Goal: Register for event/course

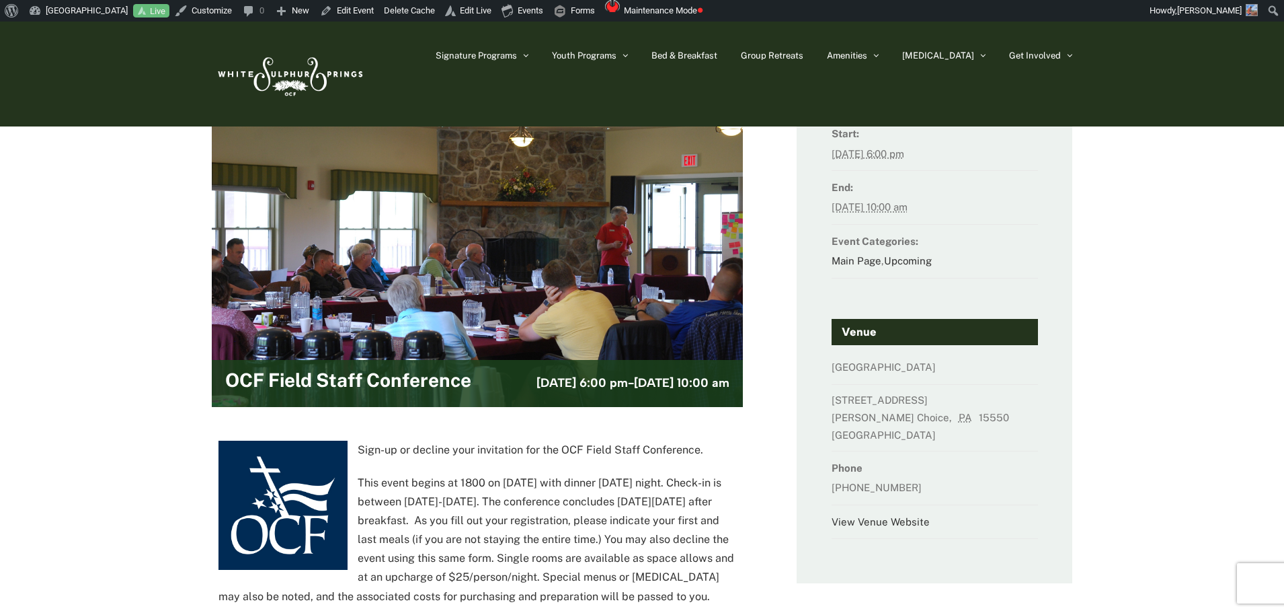
scroll to position [202, 0]
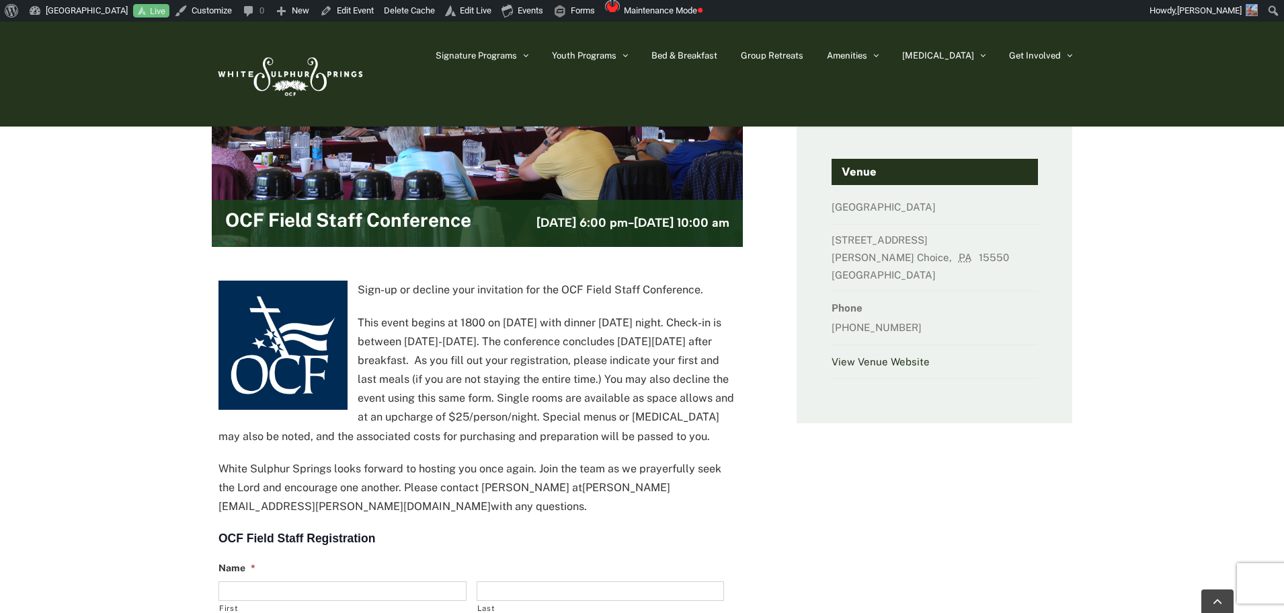
click at [904, 356] on link "View Venue Website" at bounding box center [881, 361] width 98 height 11
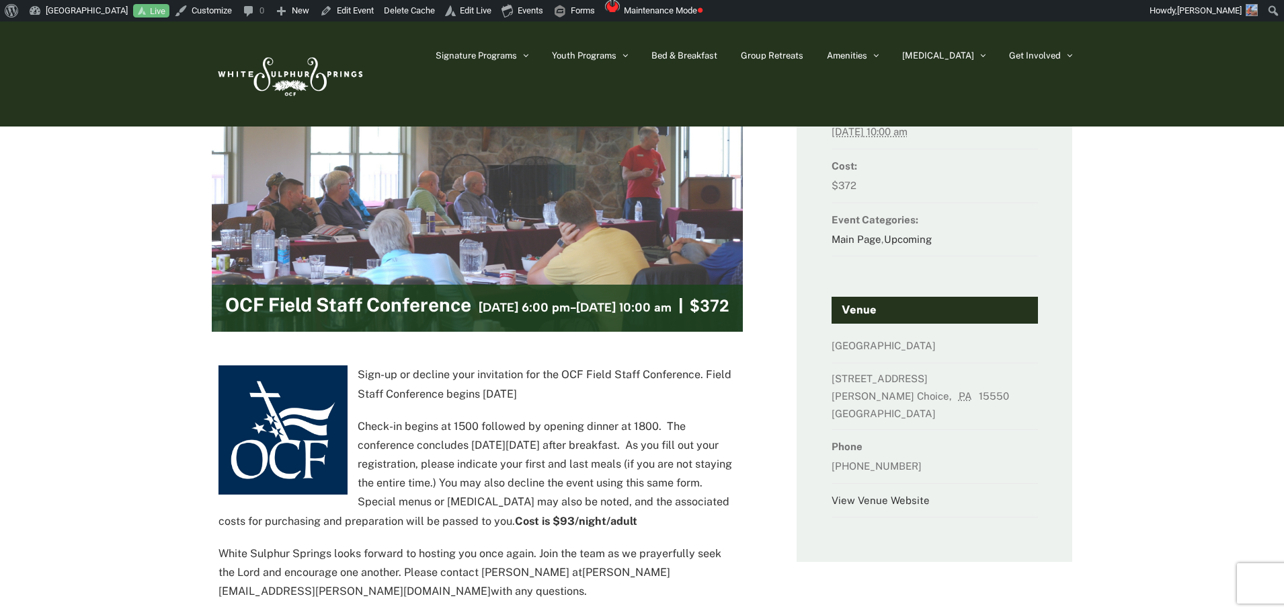
scroll to position [134, 0]
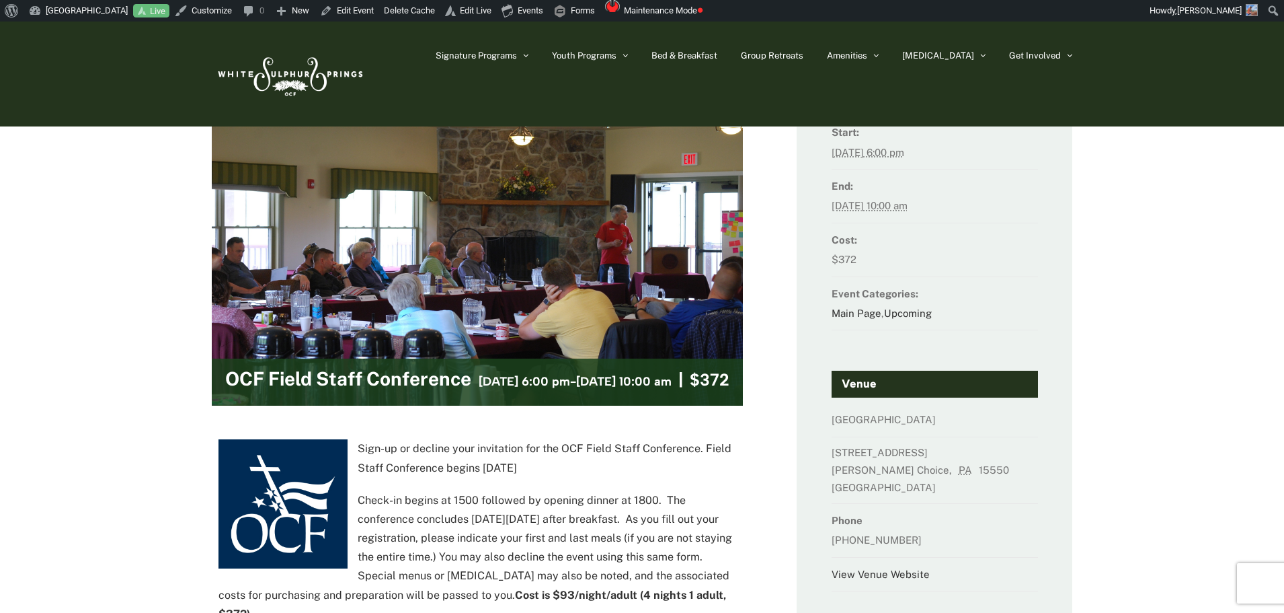
scroll to position [67, 0]
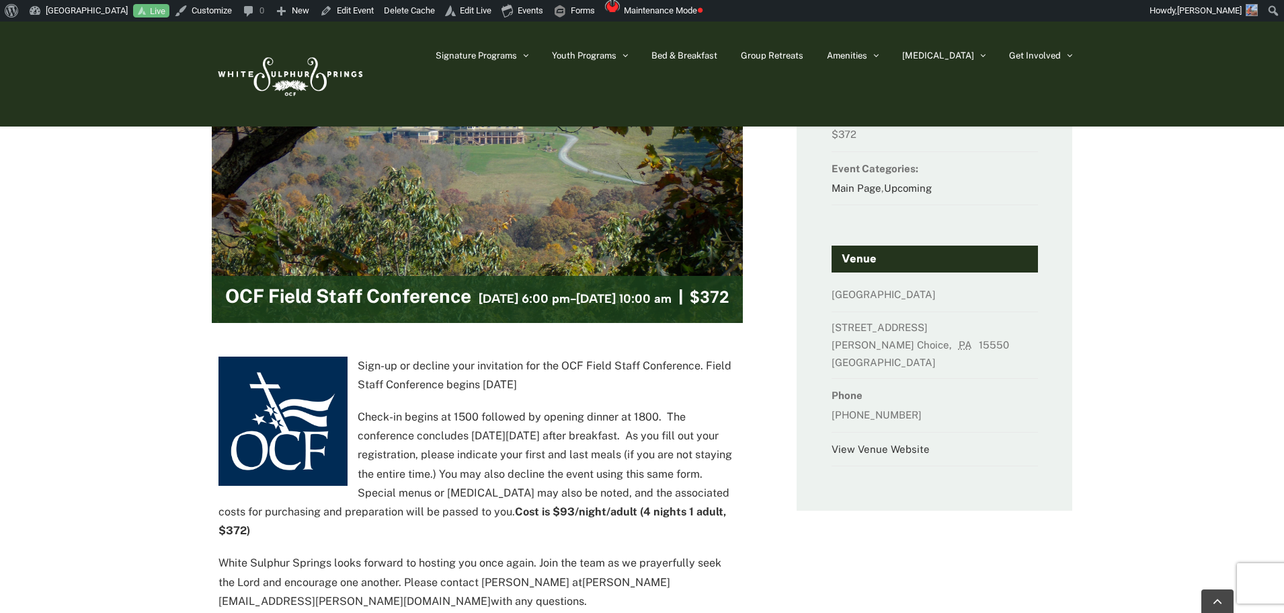
scroll to position [202, 0]
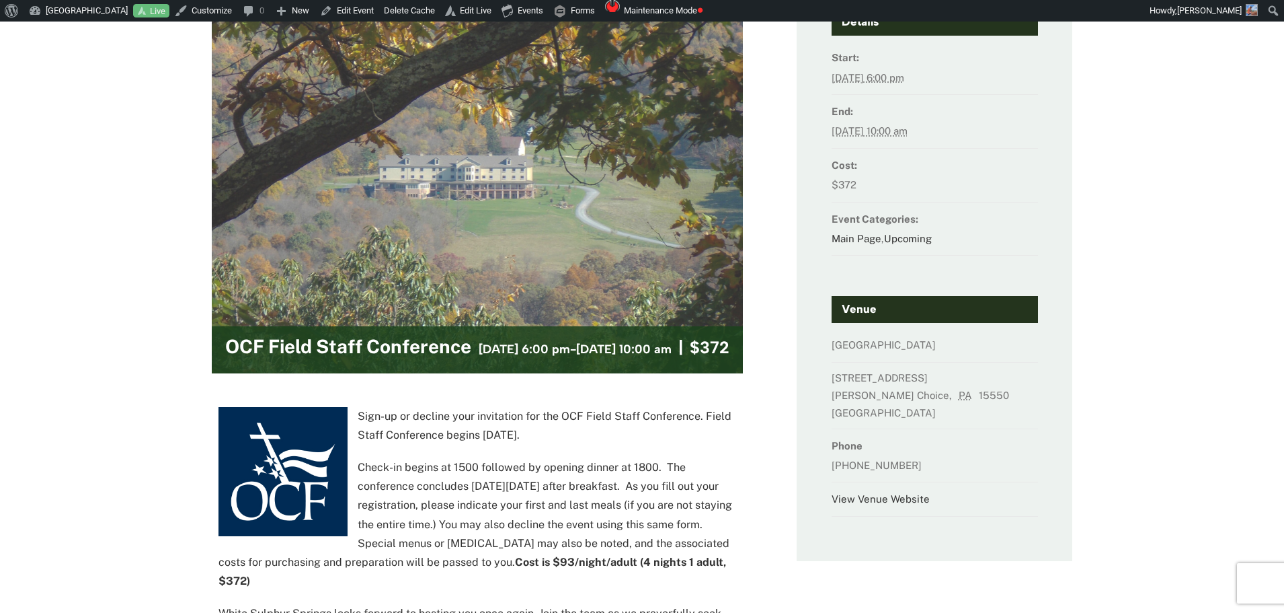
scroll to position [269, 0]
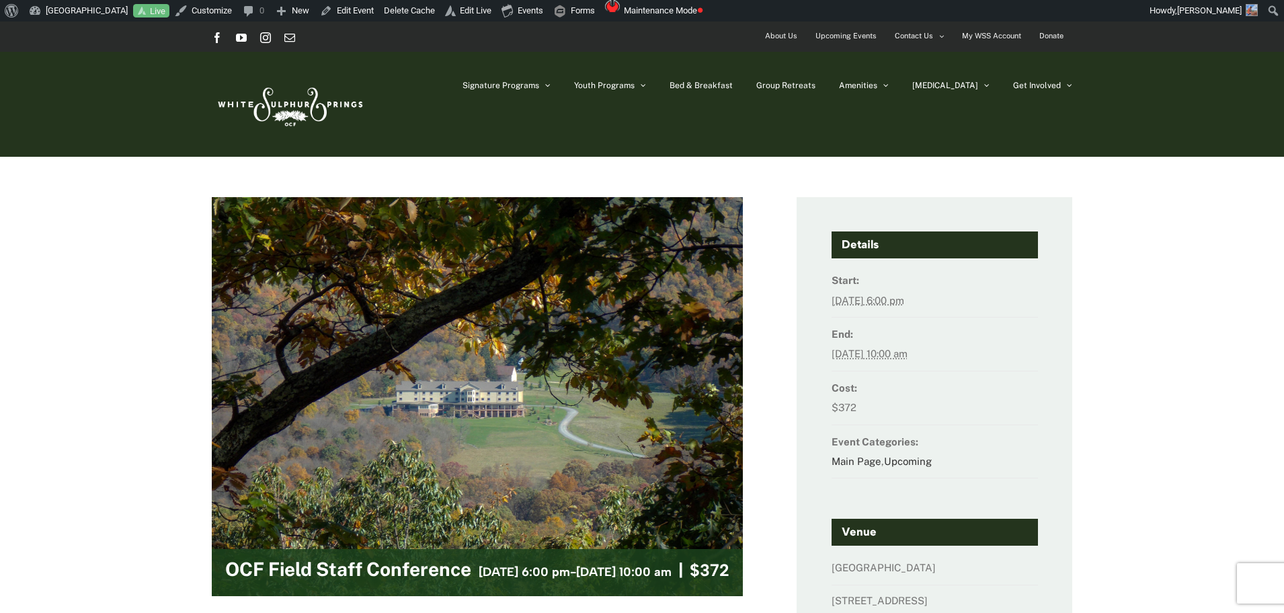
click at [851, 33] on span "Upcoming Events" at bounding box center [846, 36] width 61 height 20
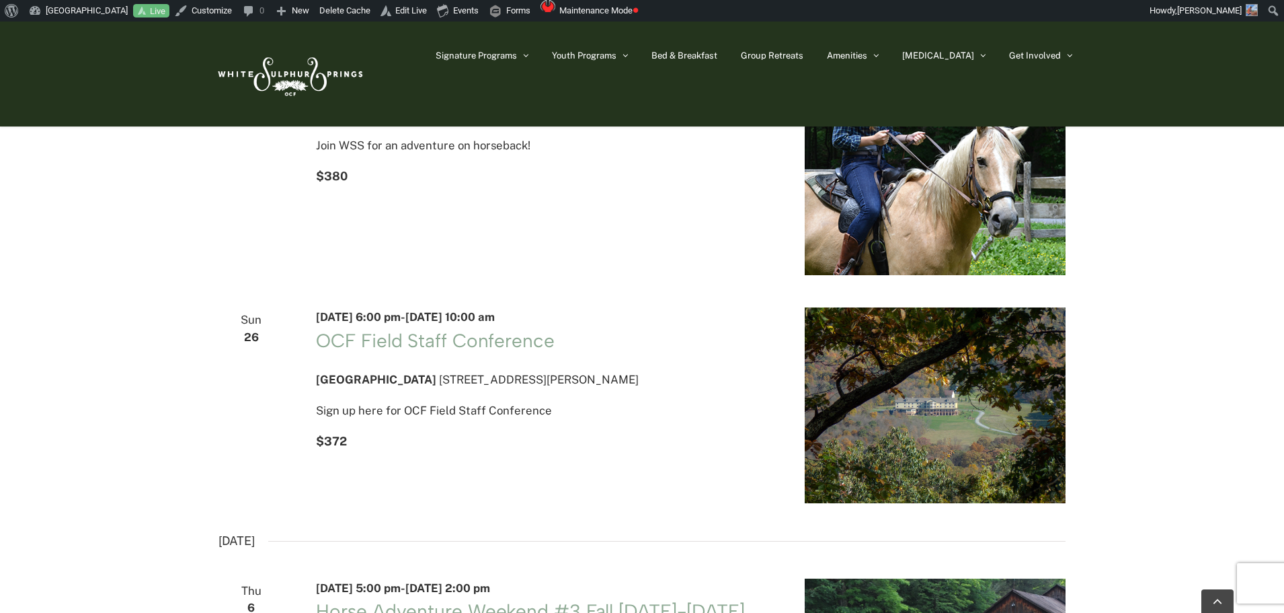
scroll to position [740, 0]
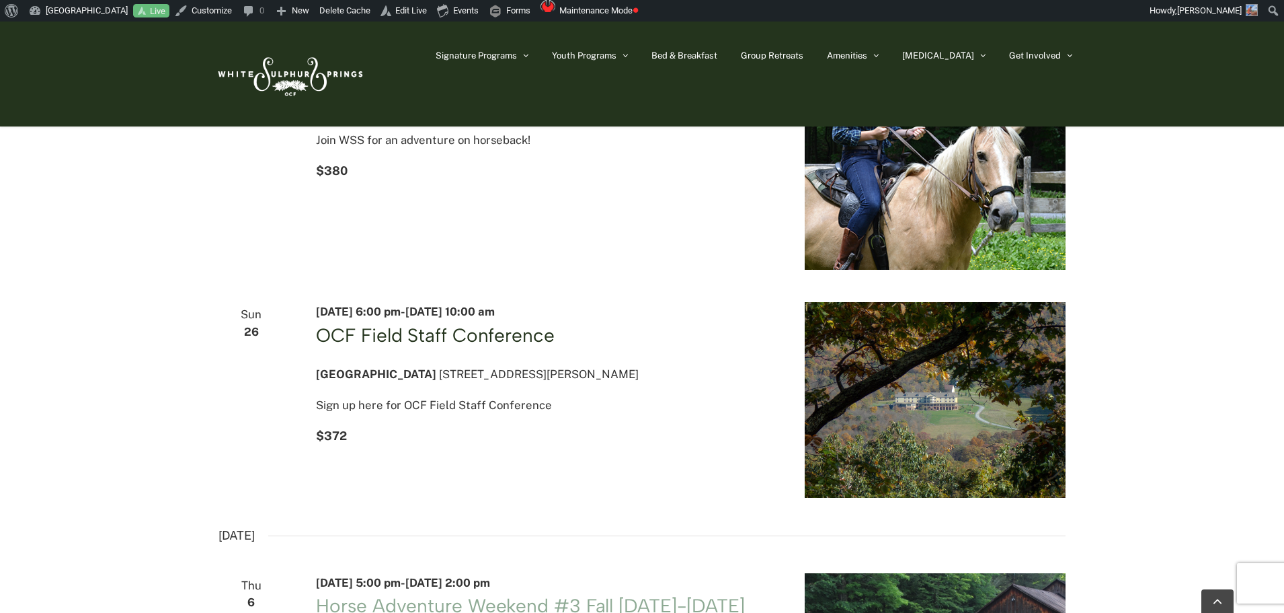
click at [506, 338] on link "OCF Field Staff Conference" at bounding box center [435, 334] width 238 height 23
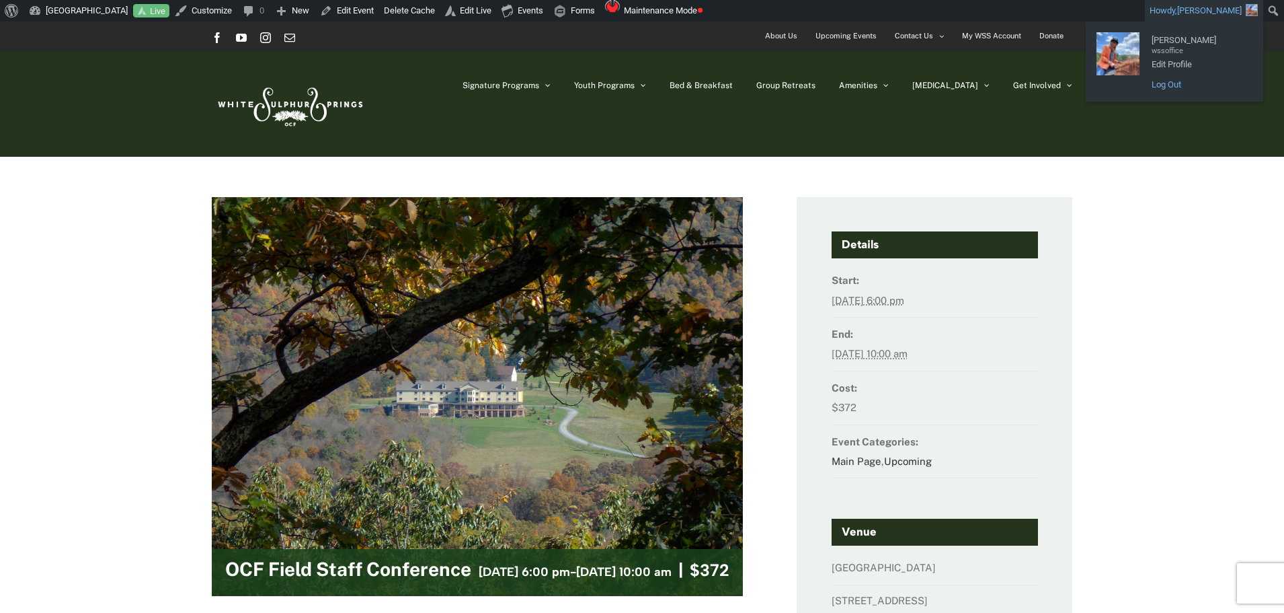
click at [1167, 79] on link "Log Out" at bounding box center [1199, 84] width 108 height 17
